Goal: Task Accomplishment & Management: Complete application form

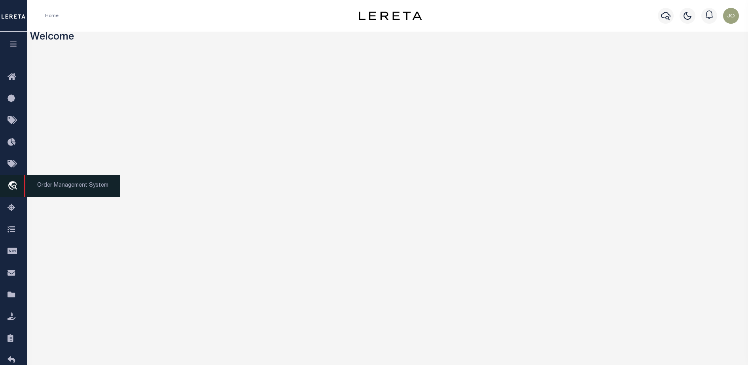
click at [10, 183] on icon "travel_explore" at bounding box center [14, 186] width 13 height 10
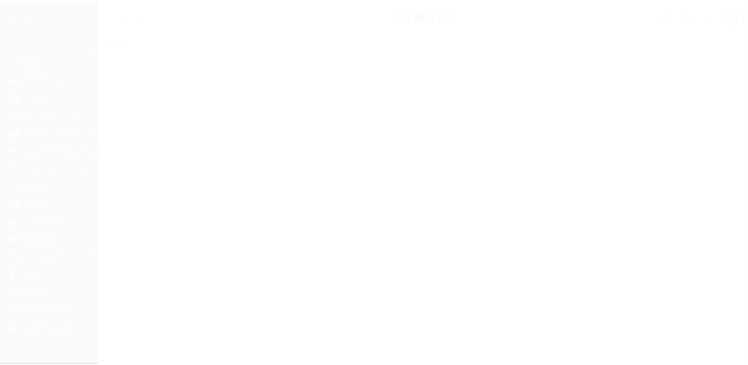
scroll to position [20, 0]
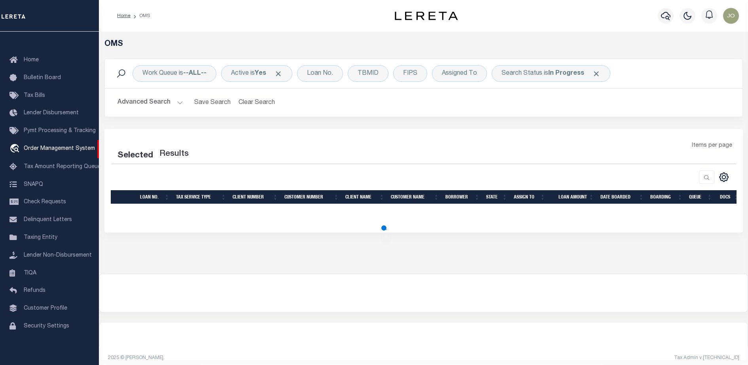
select select "200"
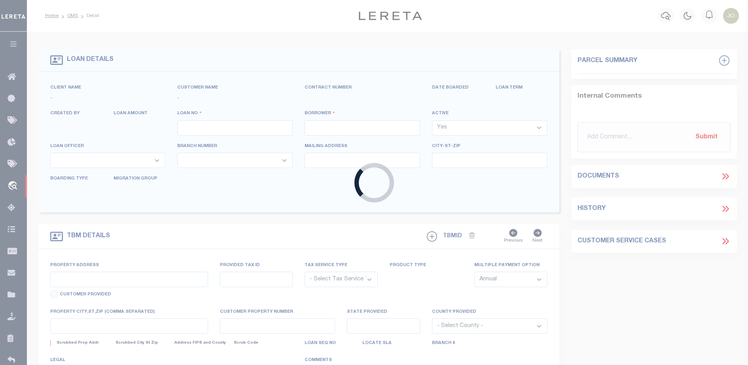
type input "714280550"
type input "BCM [GEOGRAPHIC_DATA]"
select select
type input "ATTN: [PERSON_NAME] [STREET_ADDRESS]"
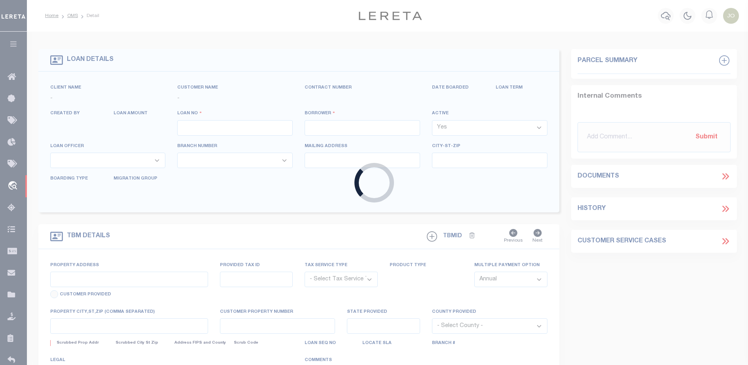
type input "[US_STATE][GEOGRAPHIC_DATA] 77591"
select select
select select "NonEscrow"
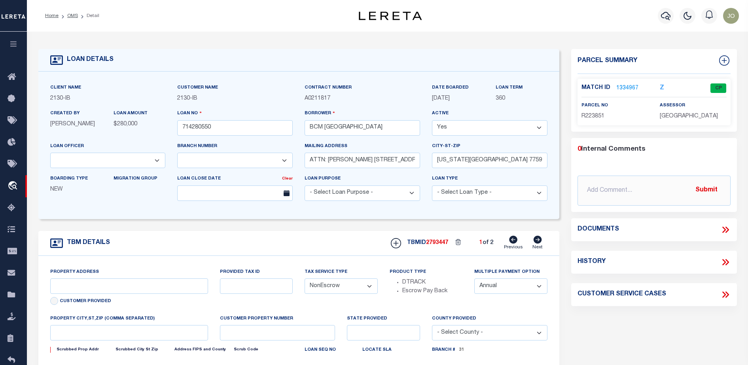
select select "2702"
click at [728, 225] on icon at bounding box center [725, 230] width 10 height 10
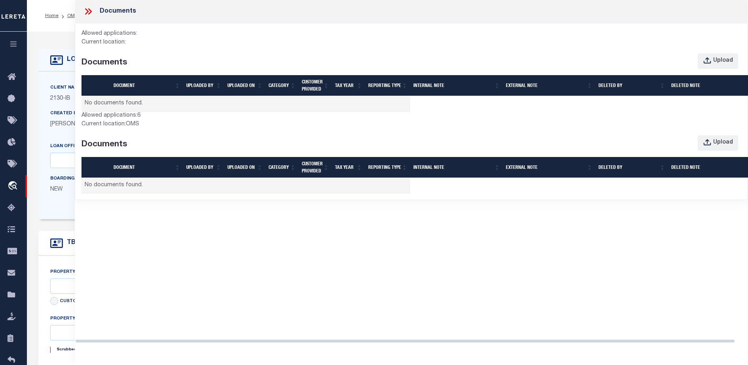
select select "7065"
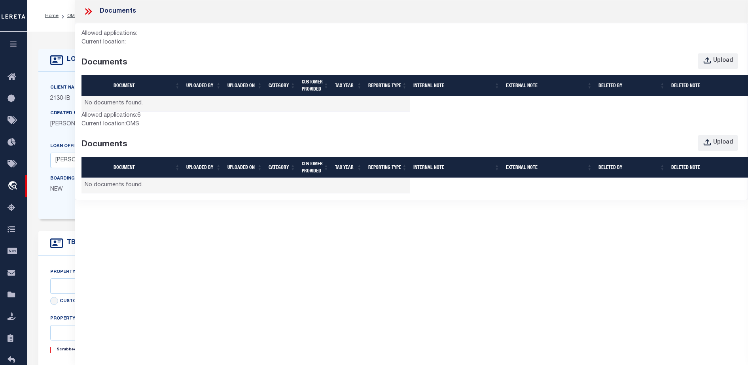
type input "[STREET_ADDRESS]"
select select
type input "[US_STATE][GEOGRAPHIC_DATA] 77590"
type input "[US_STATE]"
type input "[GEOGRAPHIC_DATA]"
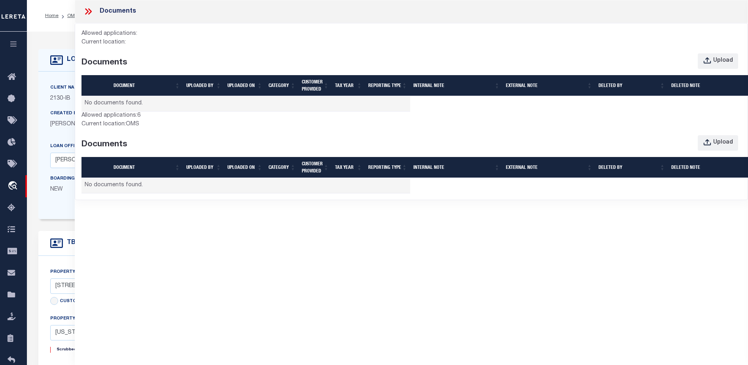
select select
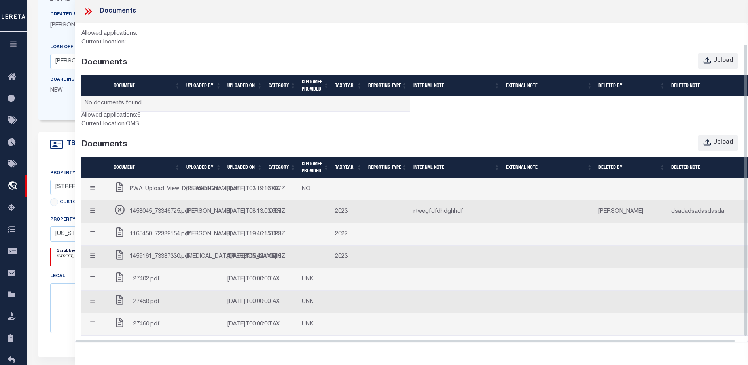
scroll to position [51, 0]
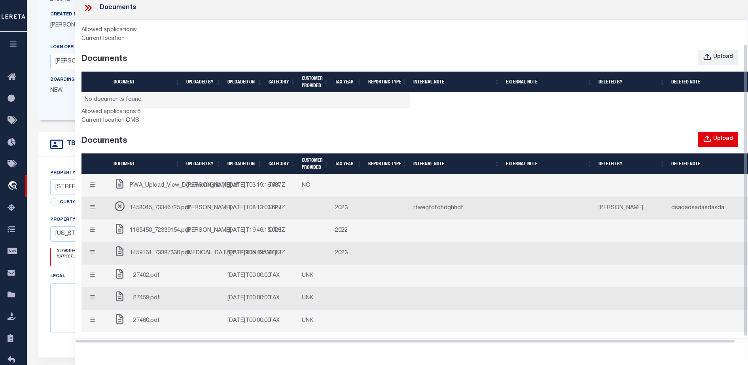
click at [729, 135] on div "Upload" at bounding box center [723, 139] width 20 height 9
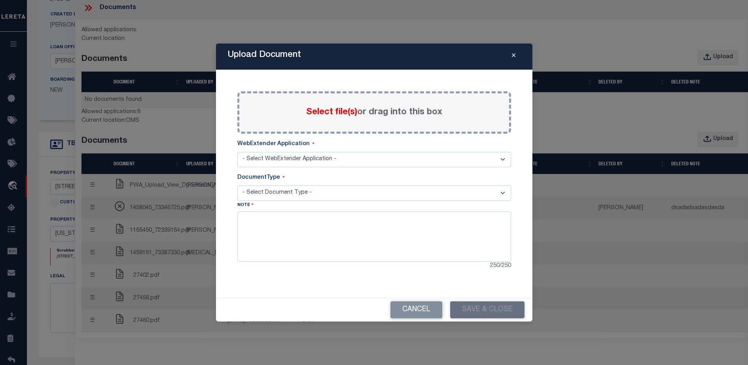
click at [322, 104] on div "Select file(s) or drag into this box" at bounding box center [374, 112] width 274 height 42
click at [333, 106] on label "Select file(s) or drag into this box" at bounding box center [374, 112] width 136 height 13
click at [0, 0] on input "Select file(s) or drag into this box" at bounding box center [0, 0] width 0 height 0
click at [360, 166] on select "- Select WebExtender Application - SERVICES" at bounding box center [374, 159] width 274 height 15
select select "6"
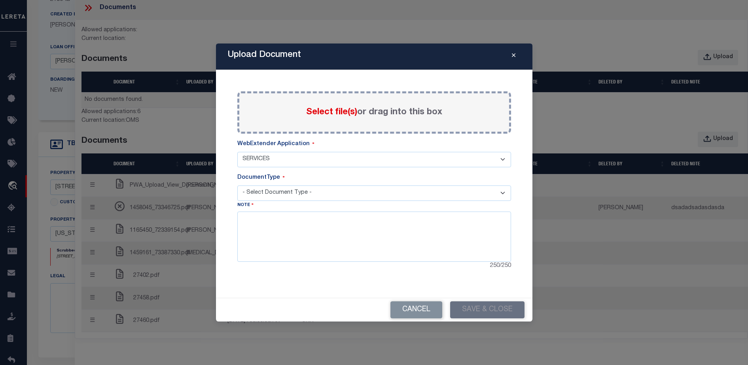
click at [237, 152] on select "- Select WebExtender Application - SERVICES" at bounding box center [374, 159] width 274 height 15
click at [330, 194] on select "- Select Document Type -" at bounding box center [374, 192] width 274 height 15
select select "TAX"
click at [237, 185] on select "- Select Document Type - TAX SERVICE DOCUMENTS LEGAL" at bounding box center [374, 192] width 274 height 15
click at [292, 246] on textarea at bounding box center [374, 237] width 274 height 50
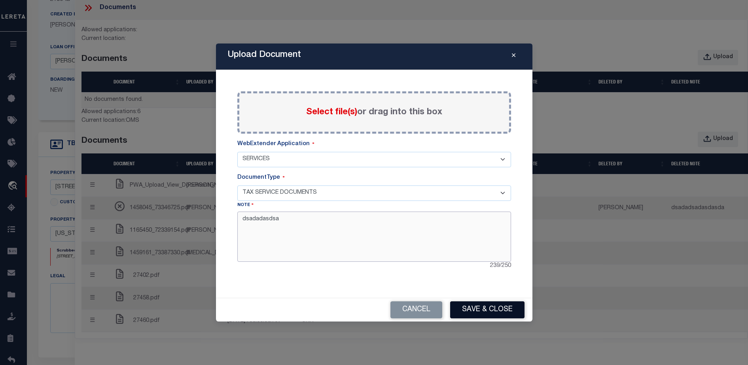
type textarea "dsadadasdsa"
click at [497, 304] on button "Save & Close" at bounding box center [487, 309] width 74 height 17
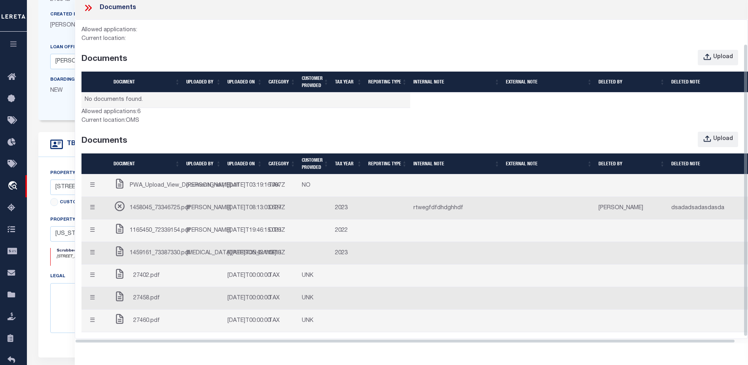
click at [272, 174] on td "TAX" at bounding box center [281, 185] width 33 height 23
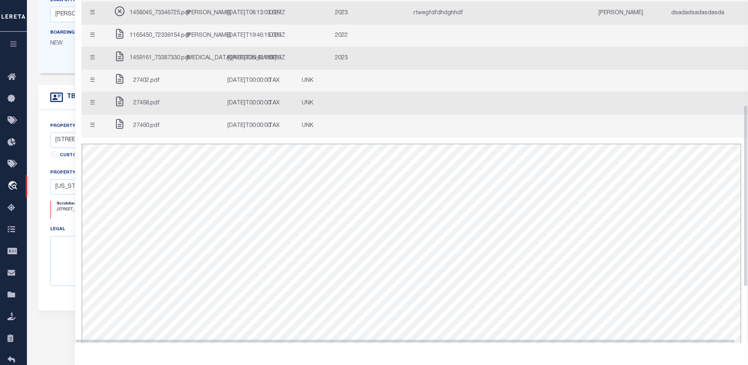
scroll to position [159, 0]
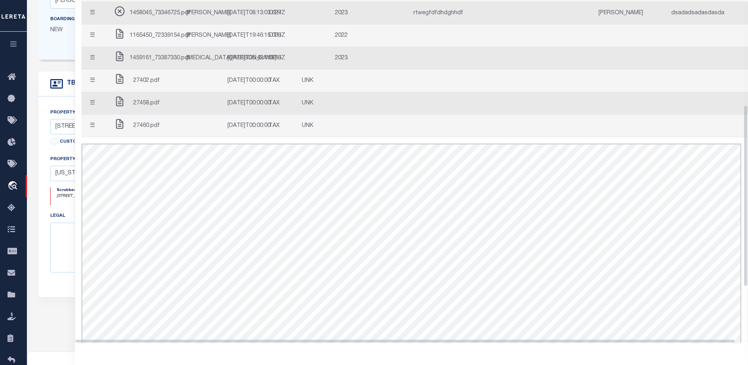
click at [479, 70] on td at bounding box center [456, 58] width 93 height 23
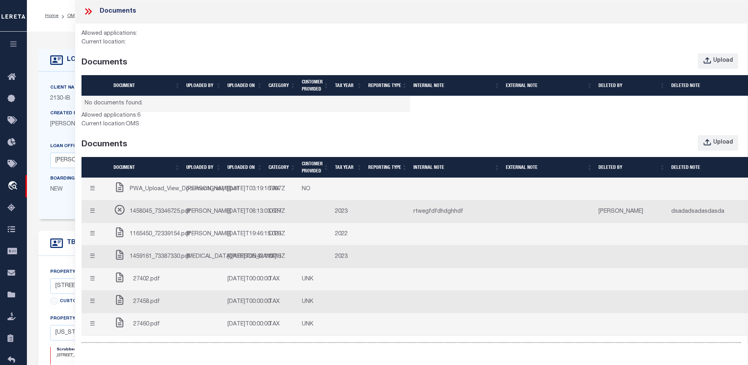
scroll to position [0, 0]
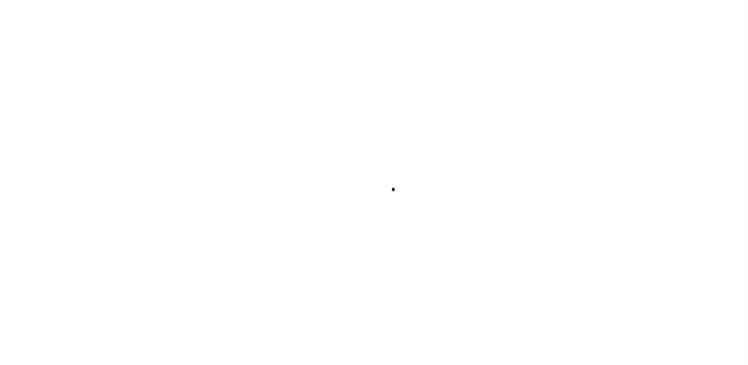
select select "NonEscrow"
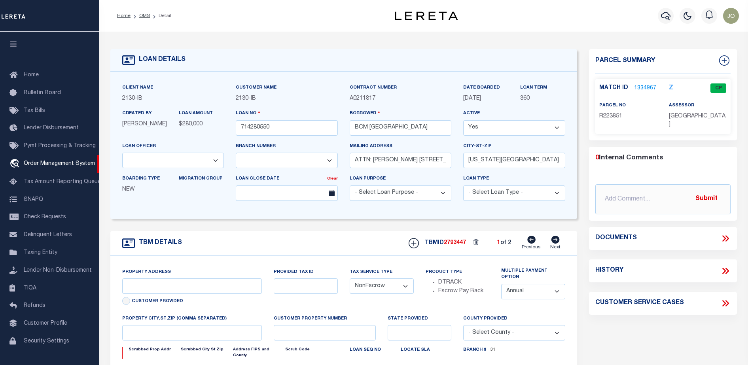
type input "[STREET_ADDRESS]"
select select
type input "[US_STATE][GEOGRAPHIC_DATA] 77590"
type input "[US_STATE]"
type input "[GEOGRAPHIC_DATA]"
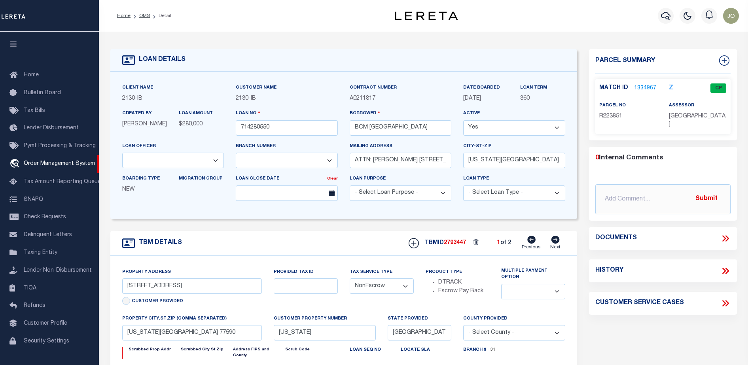
select select
select select "2702"
select select "7065"
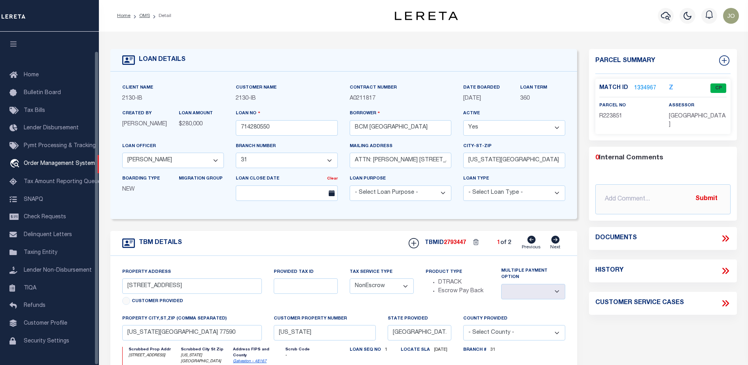
scroll to position [20, 0]
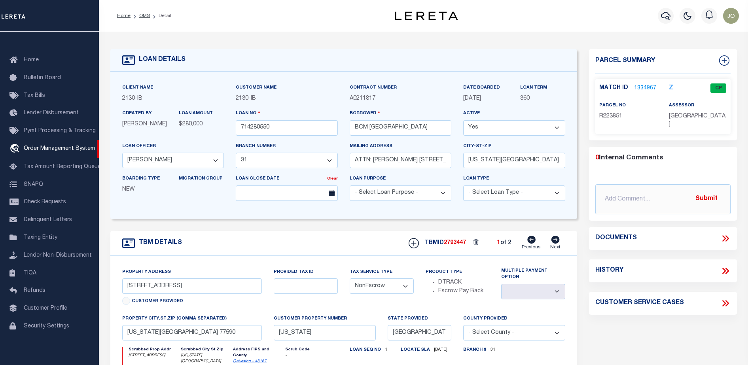
click at [725, 238] on icon at bounding box center [725, 238] width 10 height 10
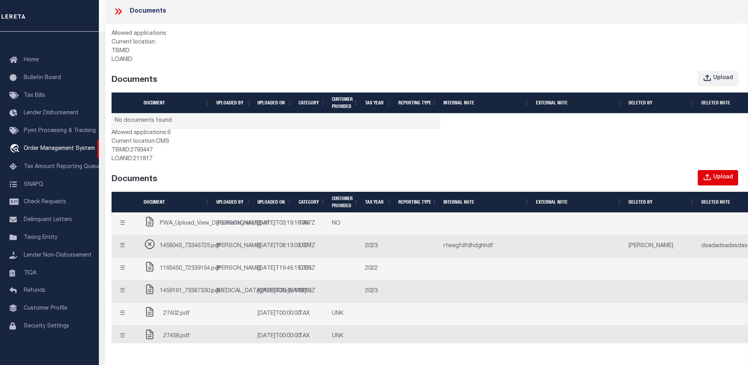
click at [731, 178] on div "Upload" at bounding box center [723, 177] width 20 height 9
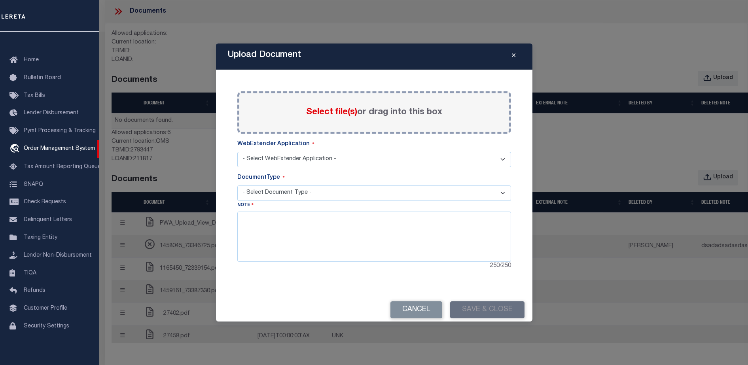
click at [401, 102] on div "Select file(s) or drag into this box" at bounding box center [374, 112] width 274 height 42
click at [317, 116] on span "Select file(s)" at bounding box center [331, 112] width 51 height 9
click at [0, 0] on input "Select file(s) or drag into this box" at bounding box center [0, 0] width 0 height 0
click at [286, 164] on select "- Select WebExtender Application - SERVICES" at bounding box center [374, 159] width 274 height 15
select select "6"
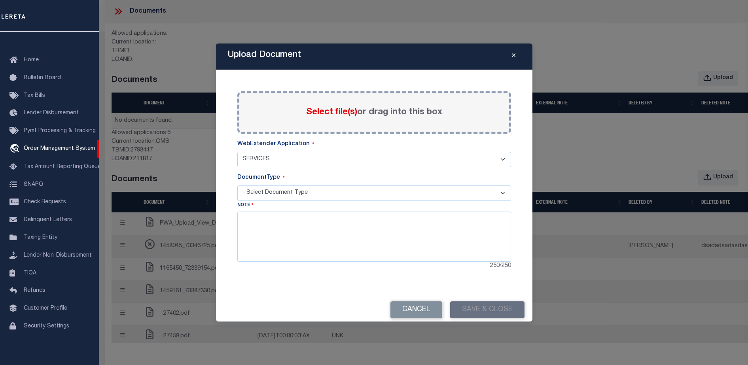
click at [237, 152] on select "- Select WebExtender Application - SERVICES" at bounding box center [374, 159] width 274 height 15
click at [282, 193] on select "- Select Document Type -" at bounding box center [374, 192] width 274 height 15
click at [237, 185] on select "- Select Document Type - TAX SERVICE DOCUMENTS LEGAL" at bounding box center [374, 192] width 274 height 15
click at [308, 236] on textarea at bounding box center [374, 237] width 274 height 50
click at [481, 317] on button "Save & Close" at bounding box center [487, 309] width 74 height 17
